Goal: Find specific page/section: Find specific page/section

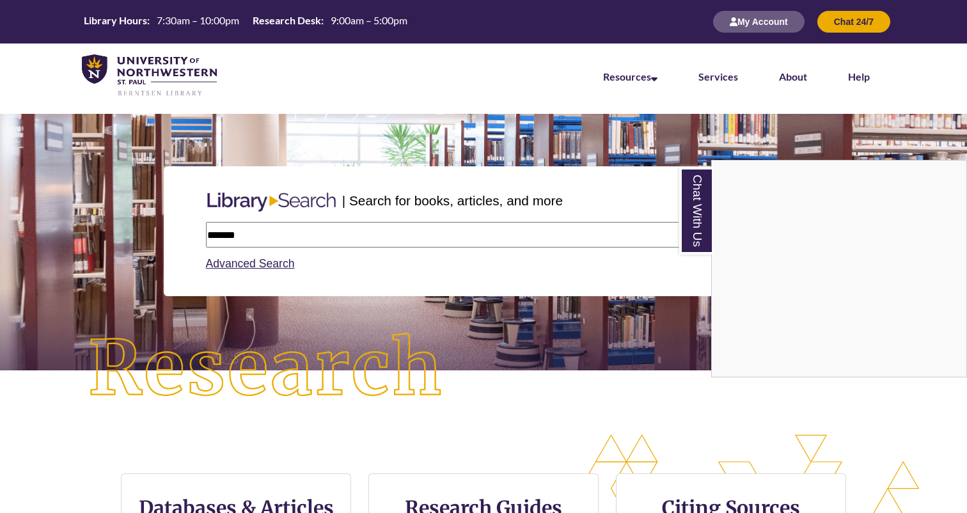
type input "*******"
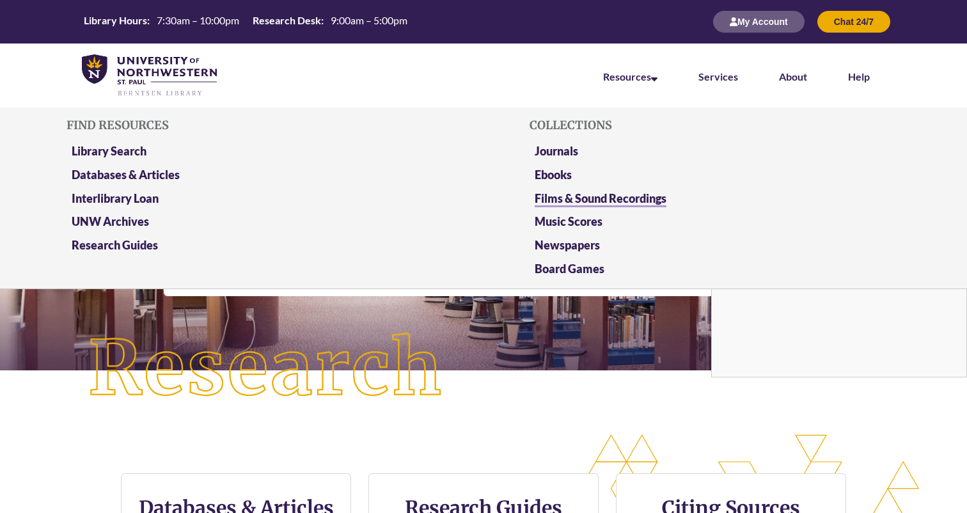
click at [604, 195] on link "Films & Sound Recordings" at bounding box center [600, 199] width 132 height 16
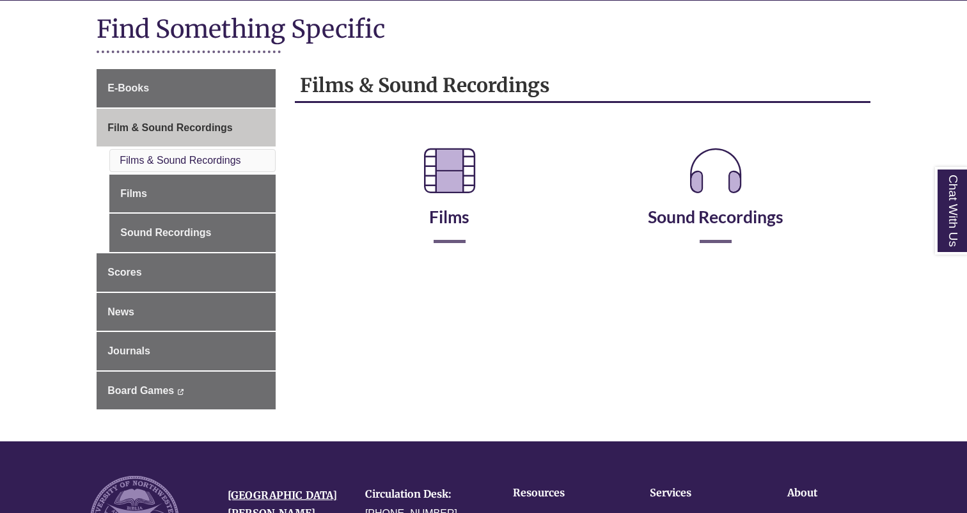
scroll to position [188, 0]
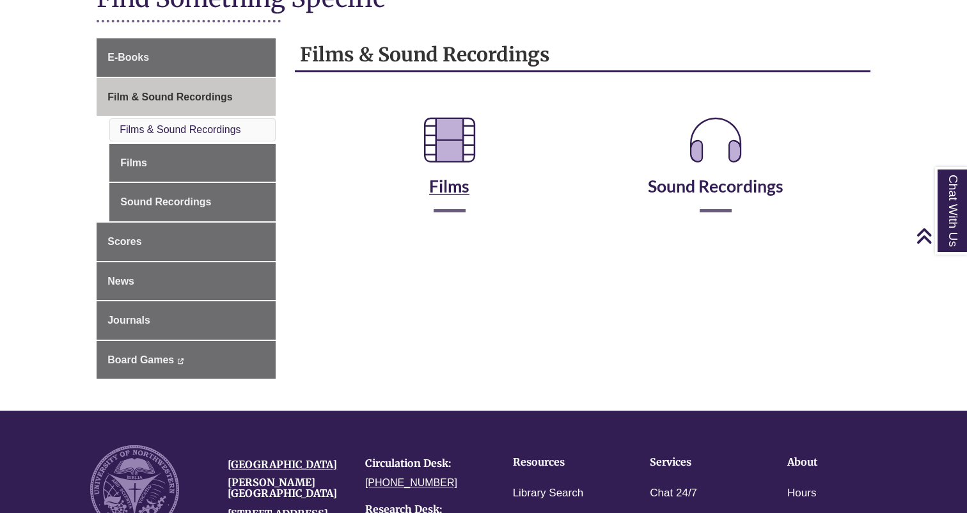
click at [446, 146] on icon at bounding box center [450, 140] width 72 height 72
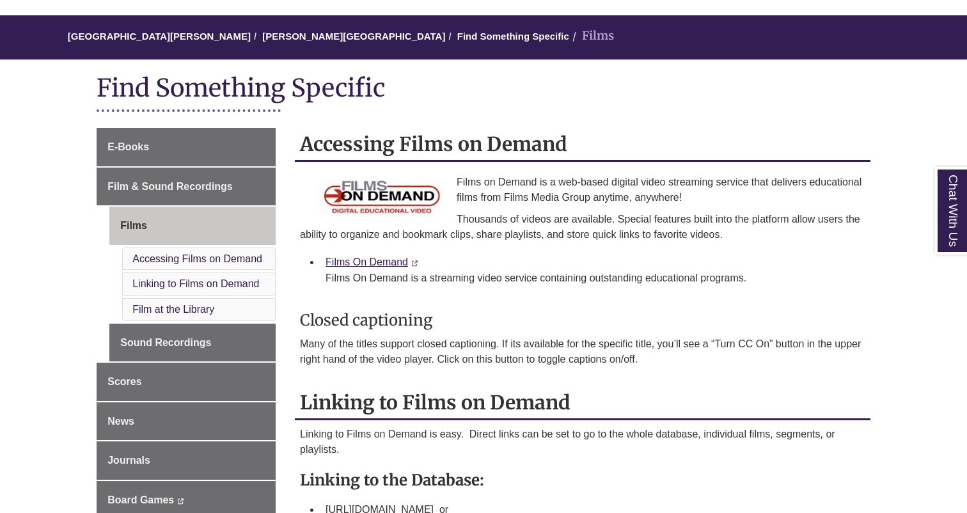
scroll to position [100, 0]
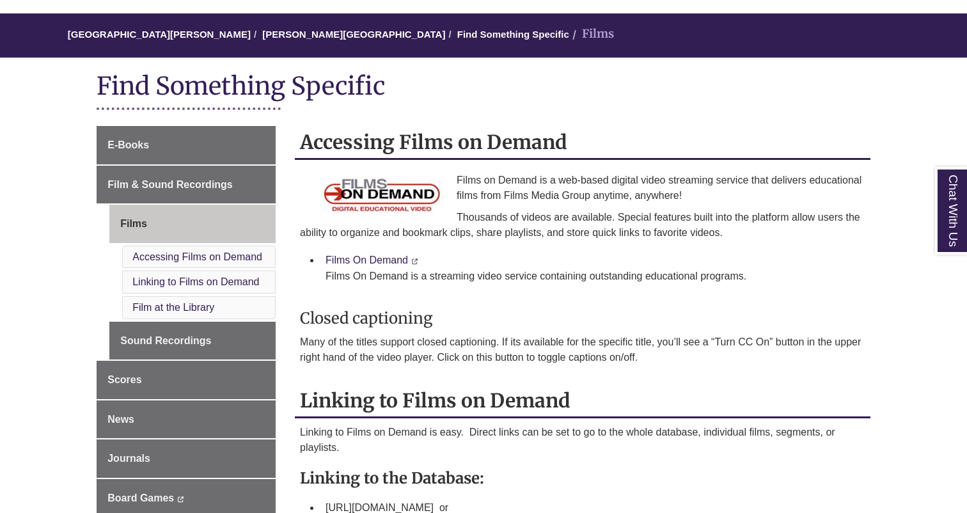
click at [354, 256] on link "Films On Demand" at bounding box center [366, 259] width 82 height 11
